Goal: Information Seeking & Learning: Check status

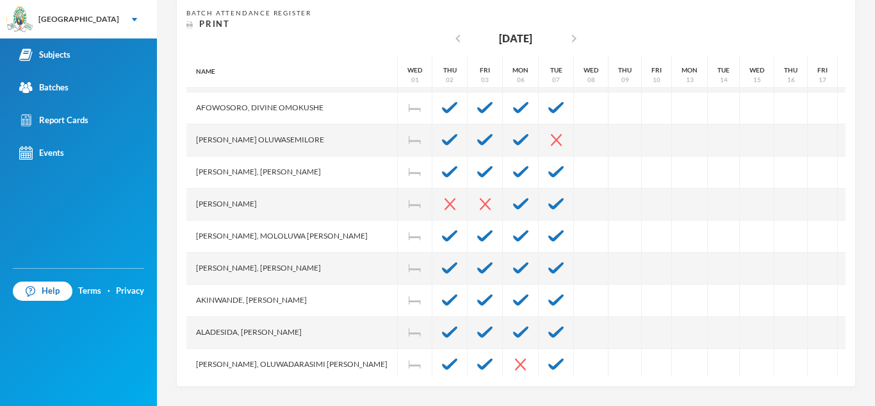
scroll to position [81, 0]
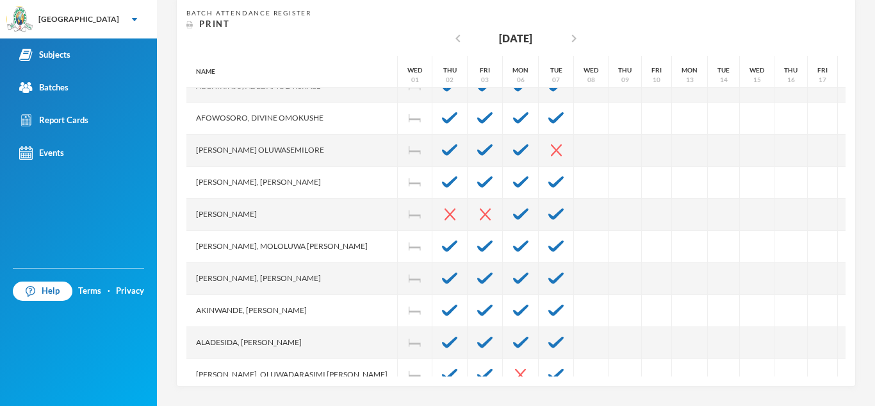
click at [775, 232] on div at bounding box center [791, 247] width 33 height 32
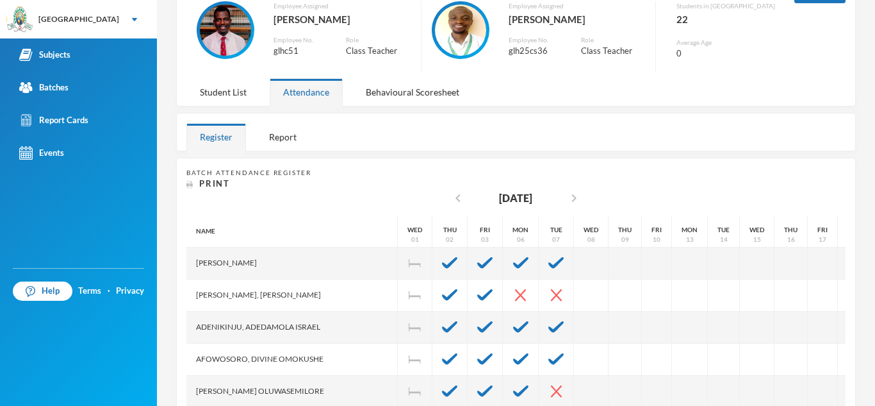
scroll to position [96, 0]
click at [391, 105] on div "Behavioural Scoresheet" at bounding box center [412, 93] width 120 height 28
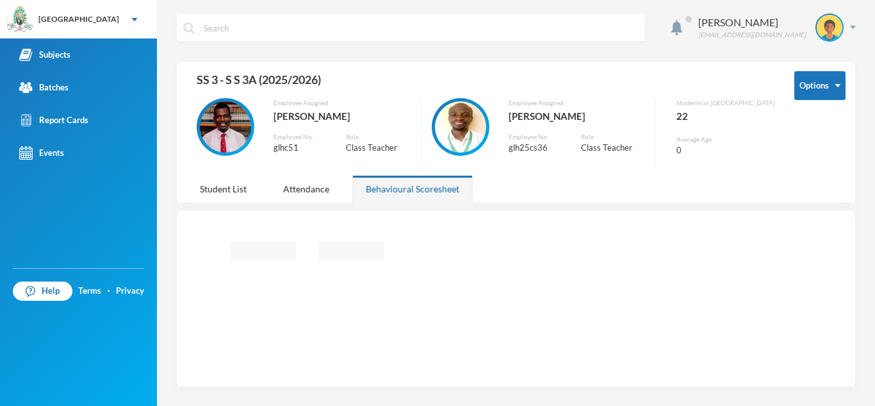
scroll to position [0, 0]
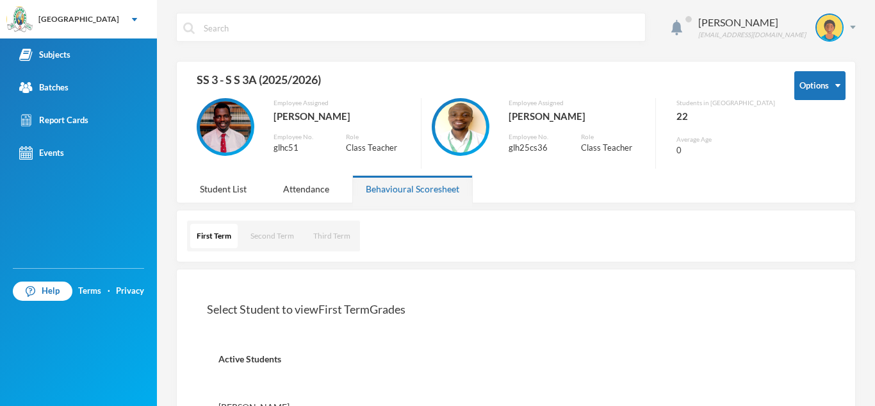
click at [232, 187] on div "Student List" at bounding box center [223, 189] width 74 height 28
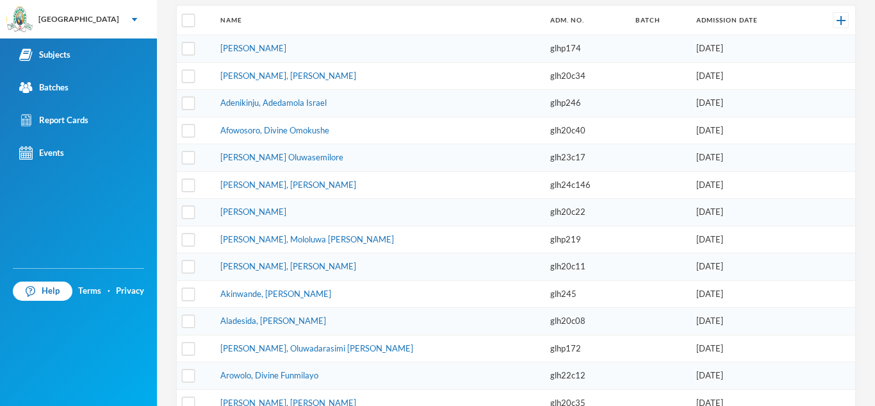
scroll to position [228, 0]
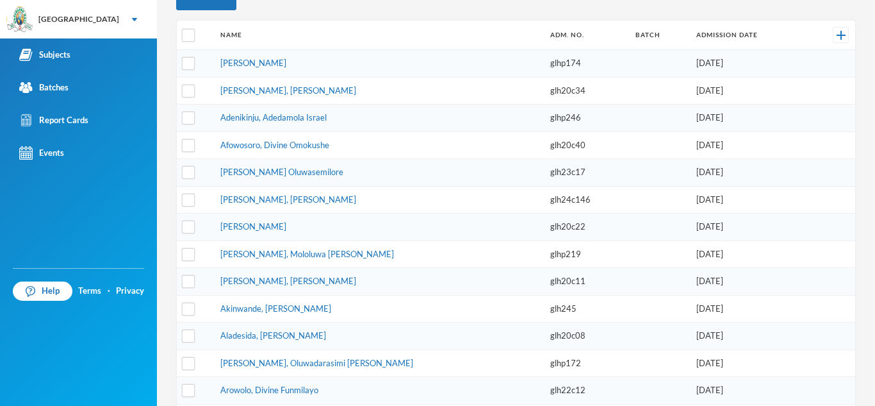
click at [308, 241] on td "[PERSON_NAME], Mololuwa [PERSON_NAME]" at bounding box center [379, 254] width 330 height 28
click at [629, 389] on td at bounding box center [659, 391] width 61 height 28
click at [192, 281] on input "checkbox" at bounding box center [188, 281] width 13 height 13
checkbox input "true"
click at [302, 279] on link "[PERSON_NAME], [PERSON_NAME]" at bounding box center [288, 281] width 136 height 10
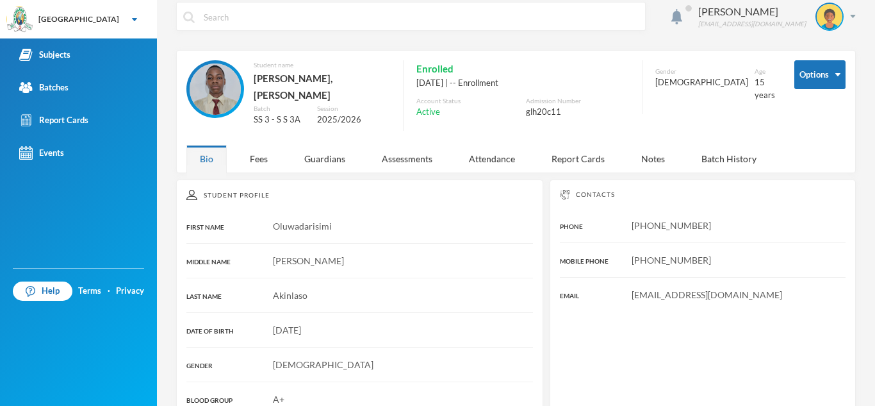
scroll to position [8, 0]
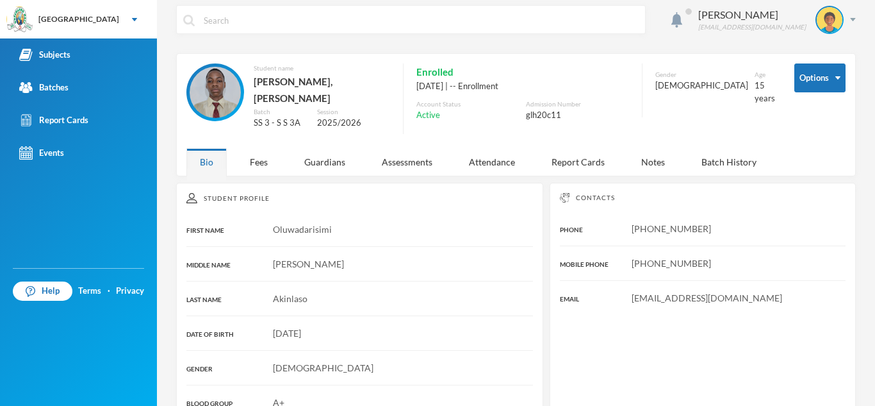
click at [270, 156] on div "Fees" at bounding box center [258, 162] width 45 height 28
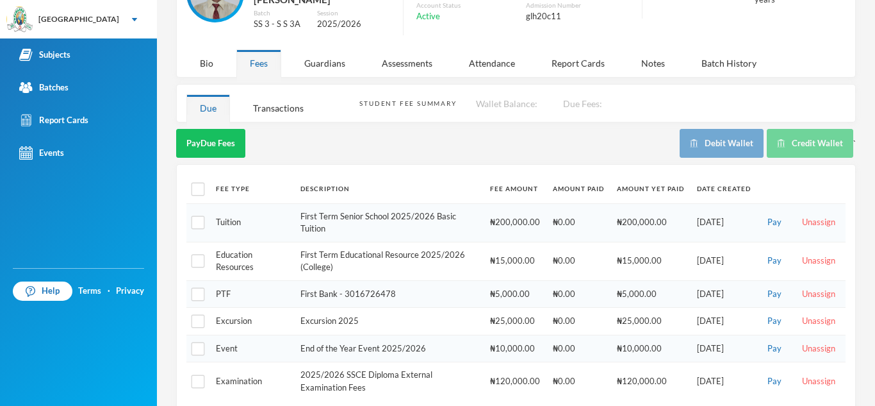
scroll to position [116, 0]
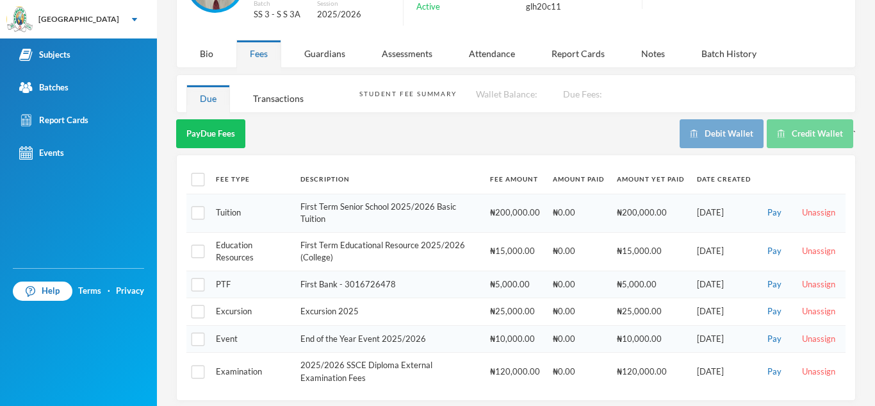
click at [341, 58] on div "Guardians" at bounding box center [325, 54] width 68 height 28
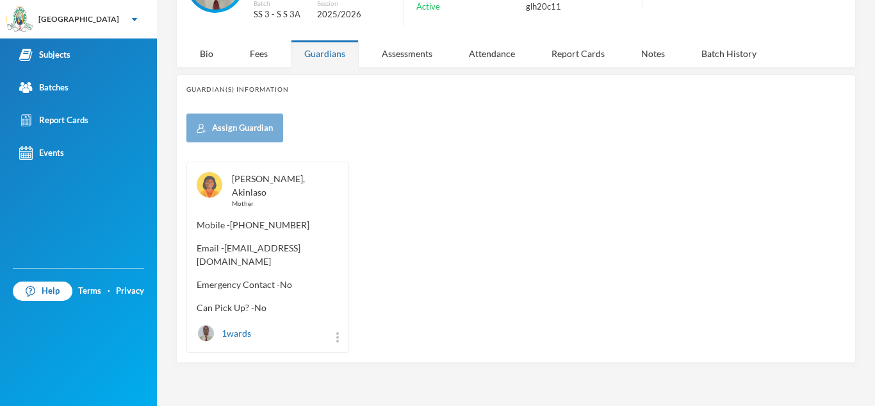
scroll to position [98, 0]
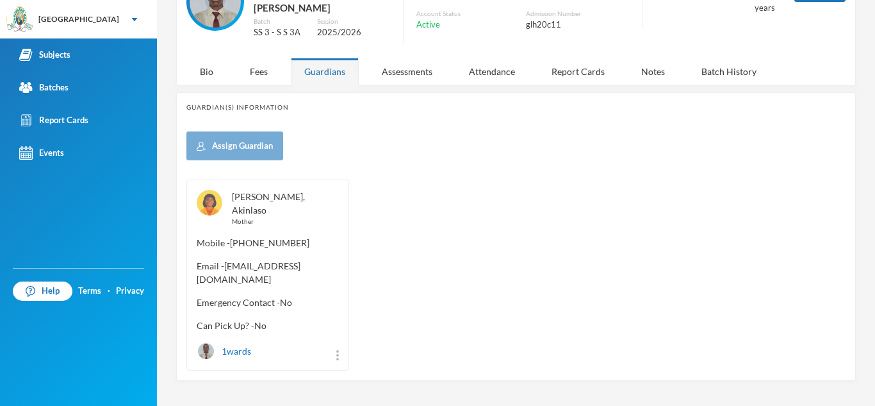
click at [408, 65] on div "Assessments" at bounding box center [407, 72] width 78 height 28
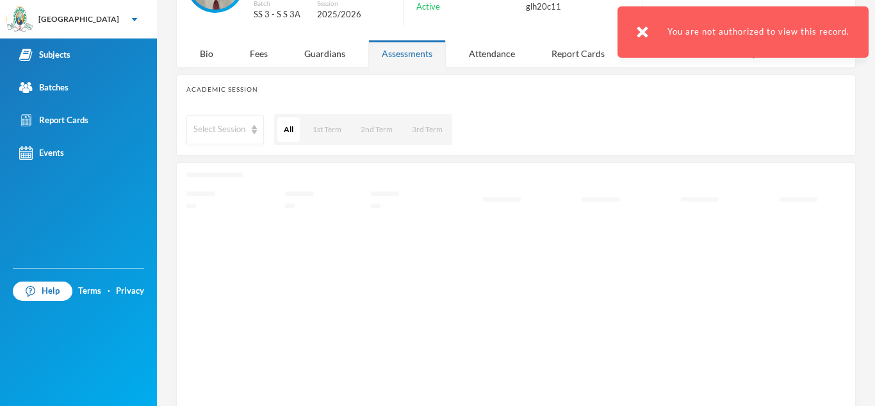
click at [486, 49] on div "Attendance" at bounding box center [492, 54] width 73 height 28
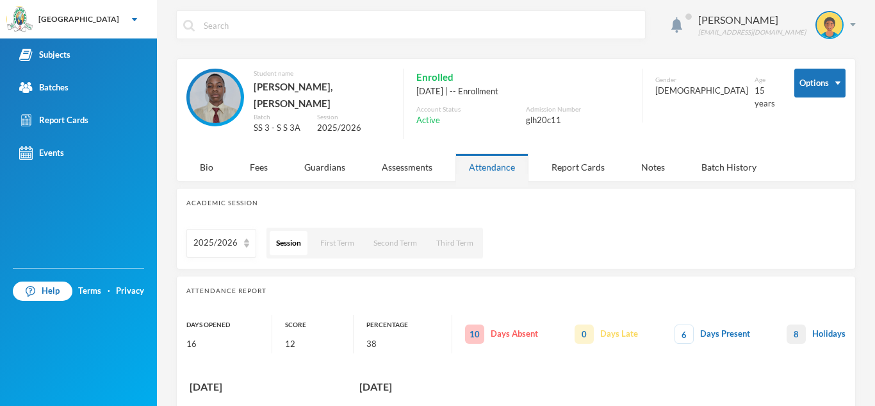
scroll to position [0, 0]
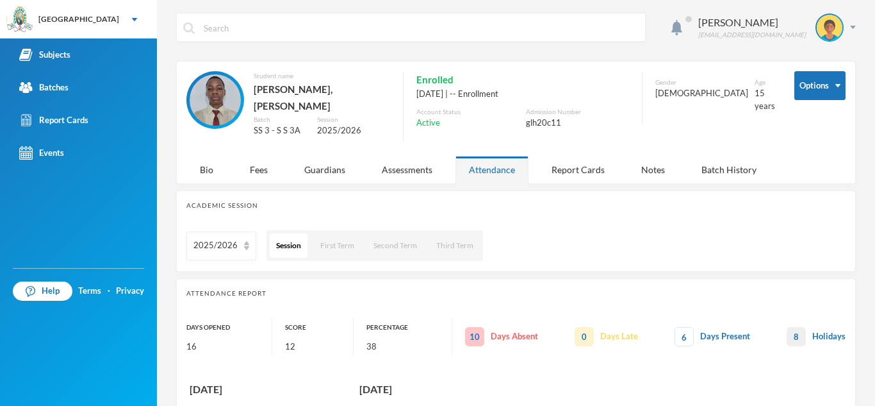
click at [555, 156] on div "Report Cards" at bounding box center [578, 170] width 80 height 28
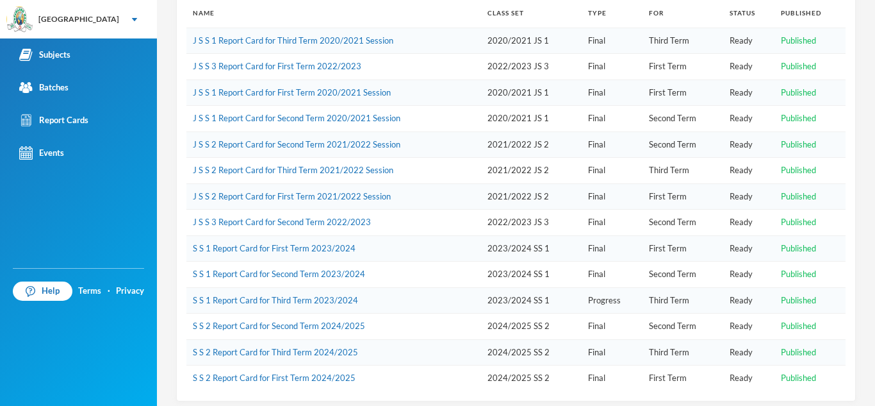
scroll to position [231, 0]
click at [309, 372] on link "S S 2 Report Card for First Term 2024/2025" at bounding box center [274, 377] width 163 height 10
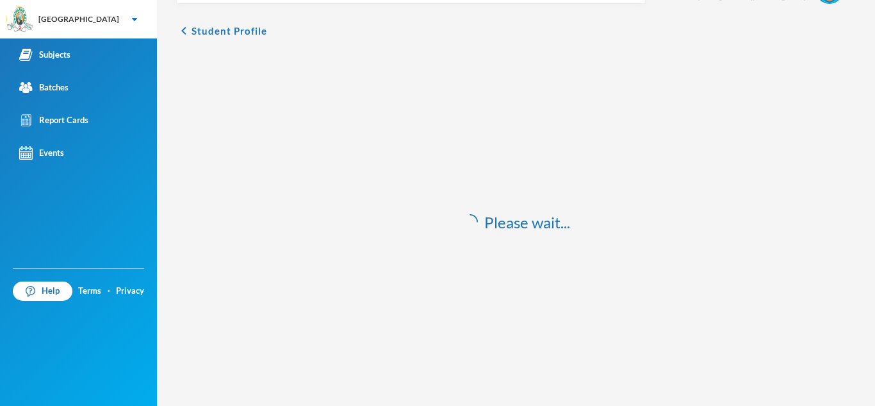
scroll to position [38, 0]
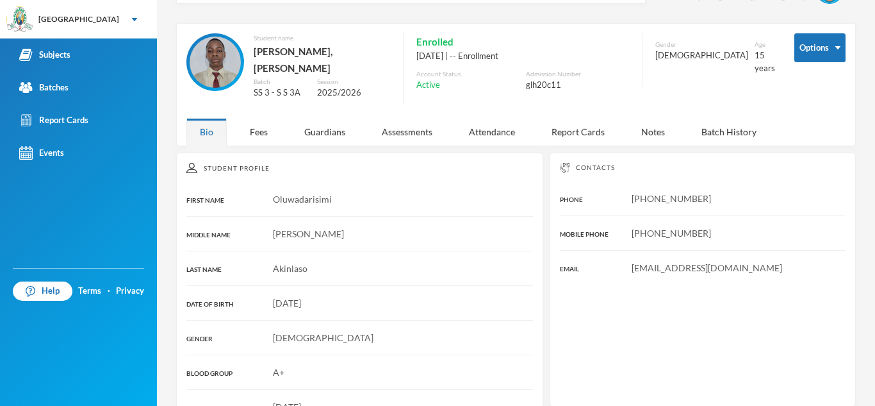
click at [646, 118] on div "Notes" at bounding box center [653, 132] width 51 height 28
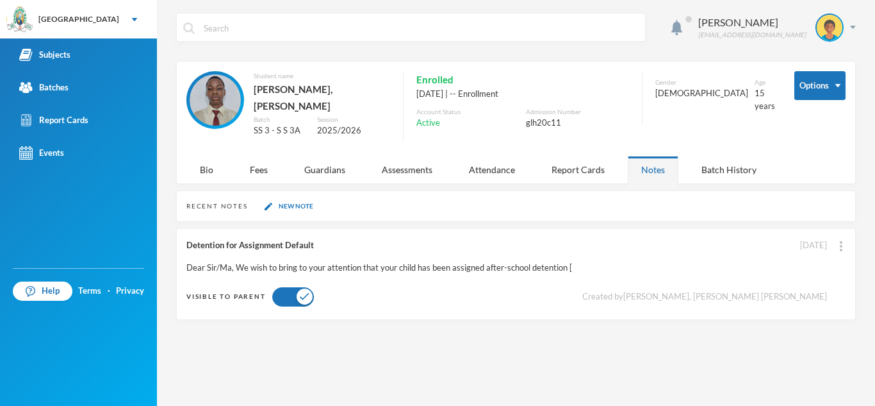
click at [729, 162] on div "Batch History" at bounding box center [729, 170] width 82 height 28
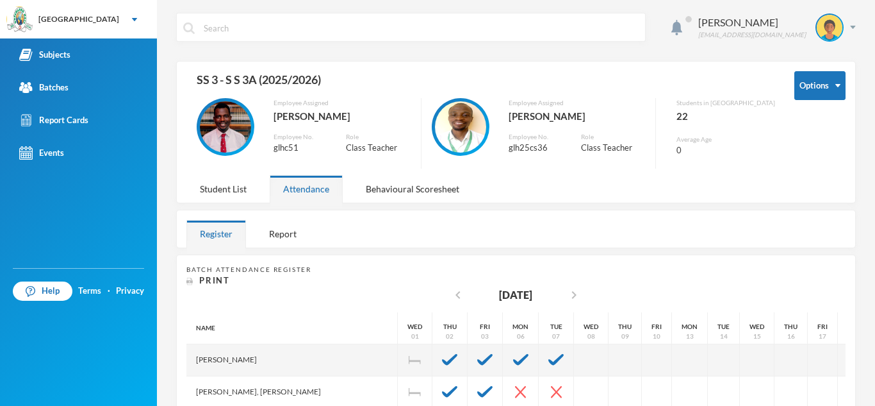
click at [233, 188] on div "Student List" at bounding box center [223, 189] width 74 height 28
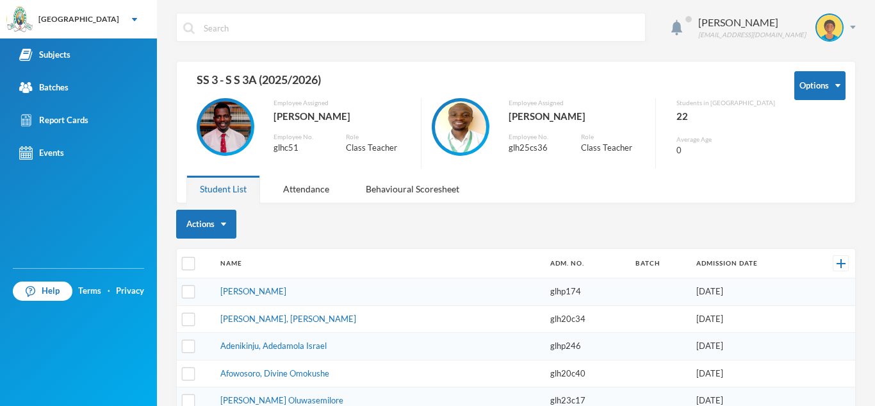
click at [299, 185] on div "Attendance" at bounding box center [306, 189] width 73 height 28
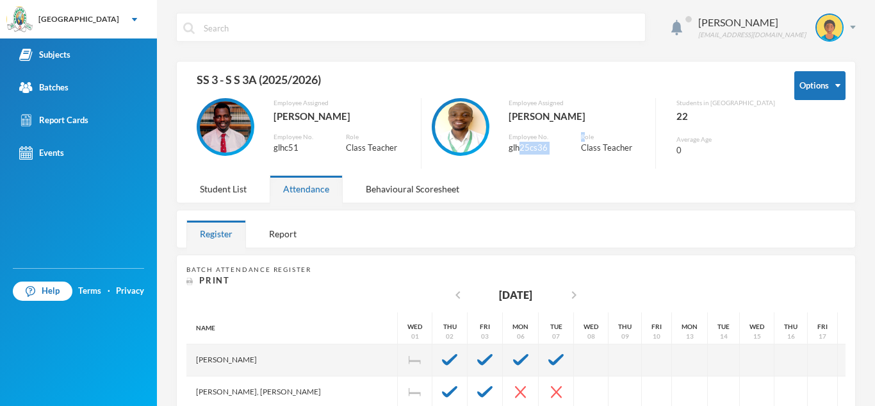
drag, startPoint x: 542, startPoint y: 147, endPoint x: 615, endPoint y: 133, distance: 74.5
click at [615, 133] on div "Employee Assigned [PERSON_NAME] Employee No. glh25cs36 Role Class Teacher" at bounding box center [539, 133] width 235 height 70
click at [597, 173] on div "Options SS 3 - S S 3A (2025/2026) Employee Assigned [PERSON_NAME] Employee No. …" at bounding box center [515, 123] width 659 height 104
click at [102, 157] on link "Events" at bounding box center [78, 153] width 157 height 33
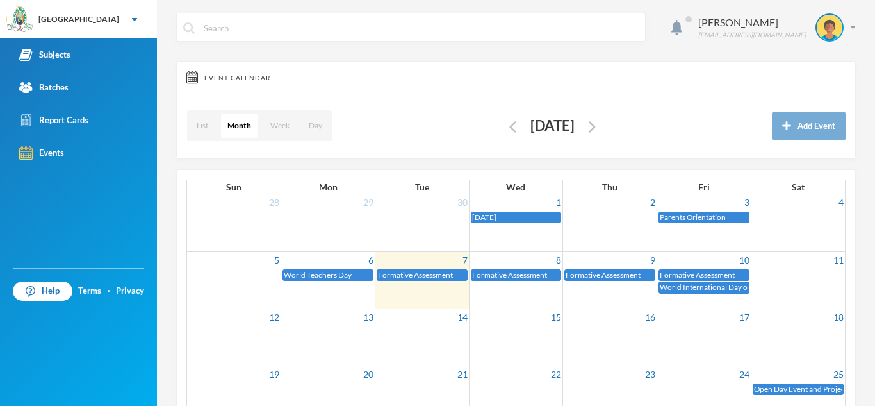
click at [679, 284] on span "World International Day of the Girl Child" at bounding box center [728, 287] width 136 height 10
